Goal: Task Accomplishment & Management: Manage account settings

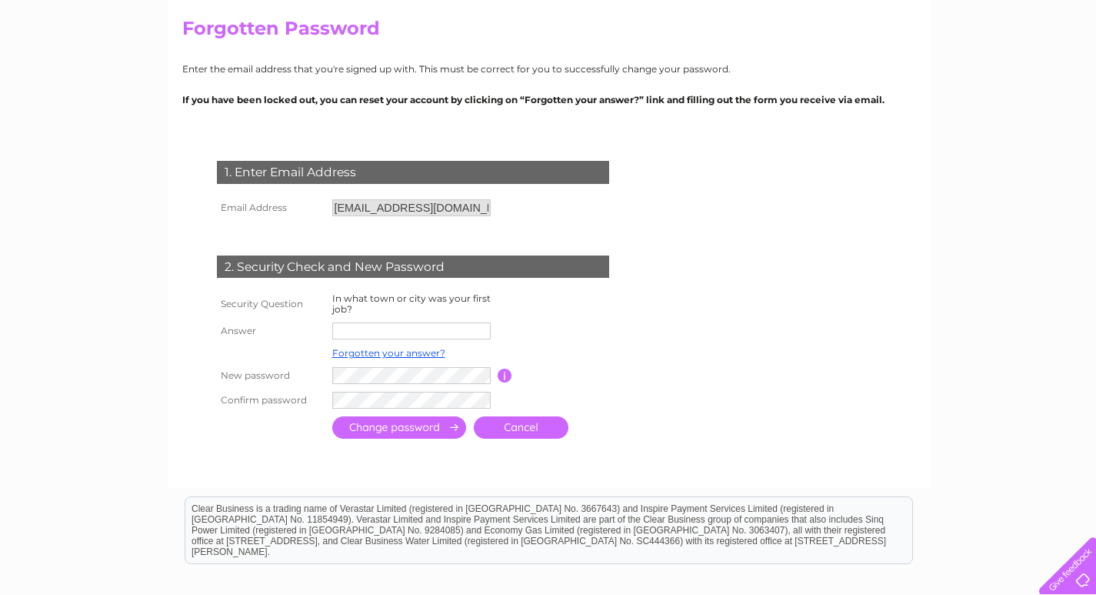
click at [357, 333] on input "text" at bounding box center [411, 330] width 158 height 17
type input "[GEOGRAPHIC_DATA]"
click at [360, 429] on input "submit" at bounding box center [399, 429] width 134 height 22
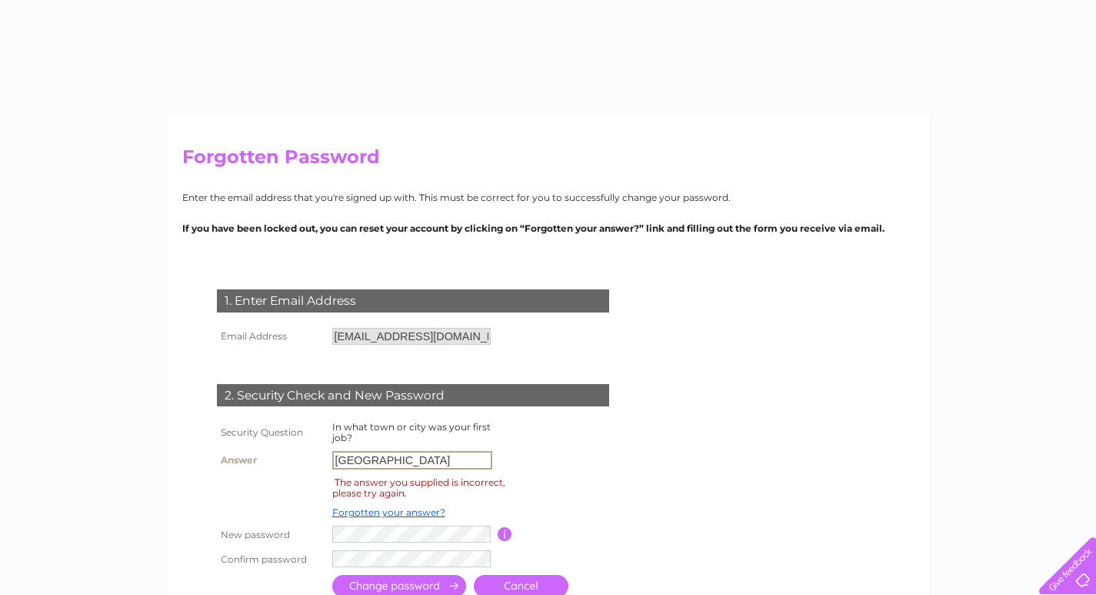
click at [267, 451] on tr "Answer [GEOGRAPHIC_DATA]" at bounding box center [431, 460] width 437 height 26
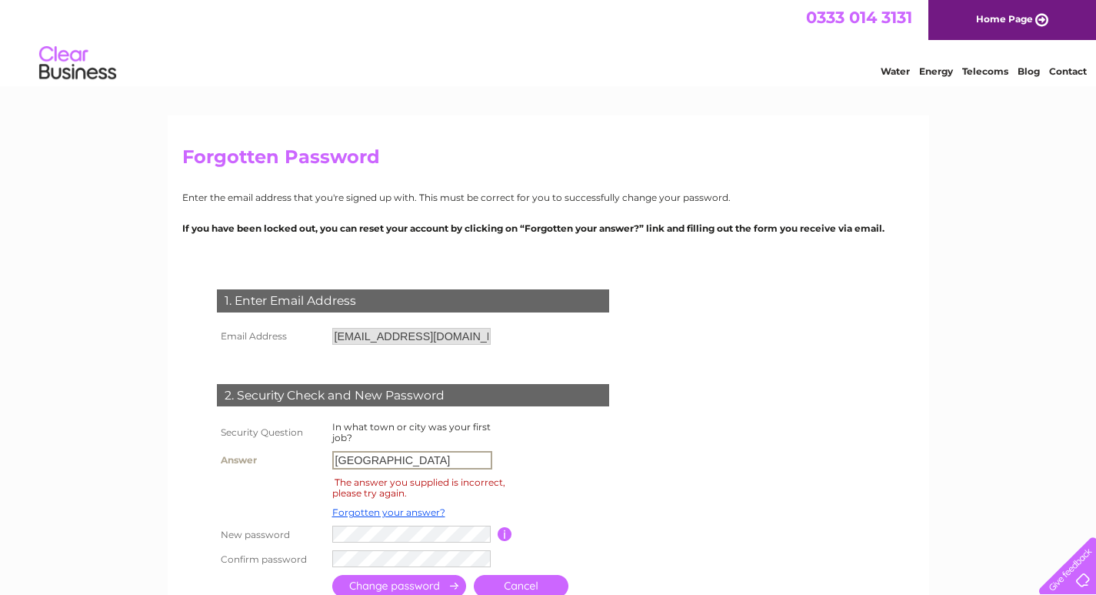
scroll to position [128, 0]
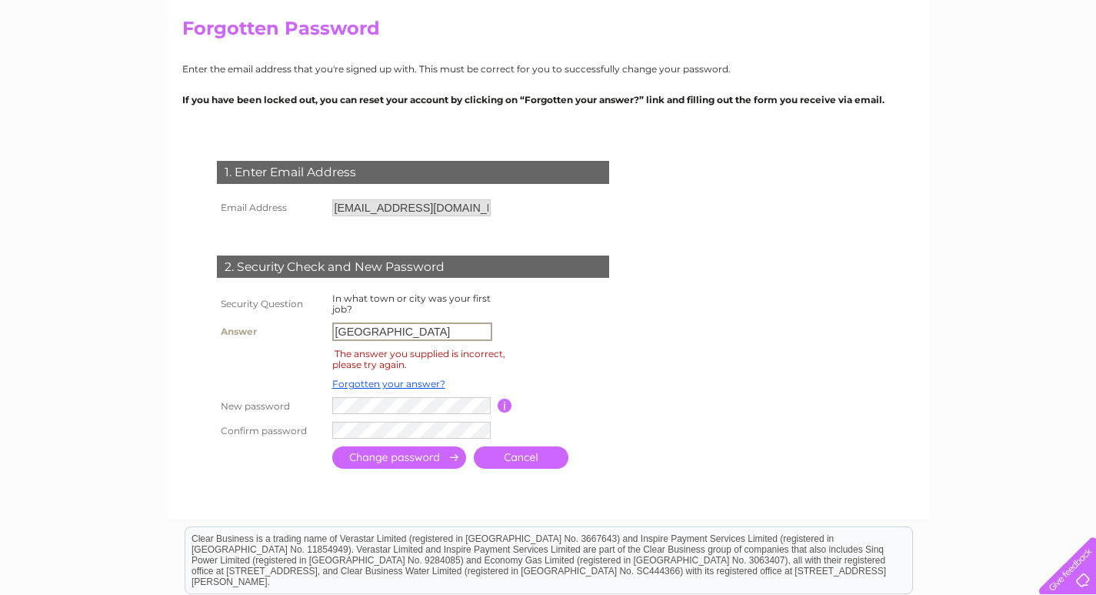
type input "[GEOGRAPHIC_DATA]"
click at [365, 457] on input "submit" at bounding box center [399, 457] width 134 height 22
